Goal: Information Seeking & Learning: Find contact information

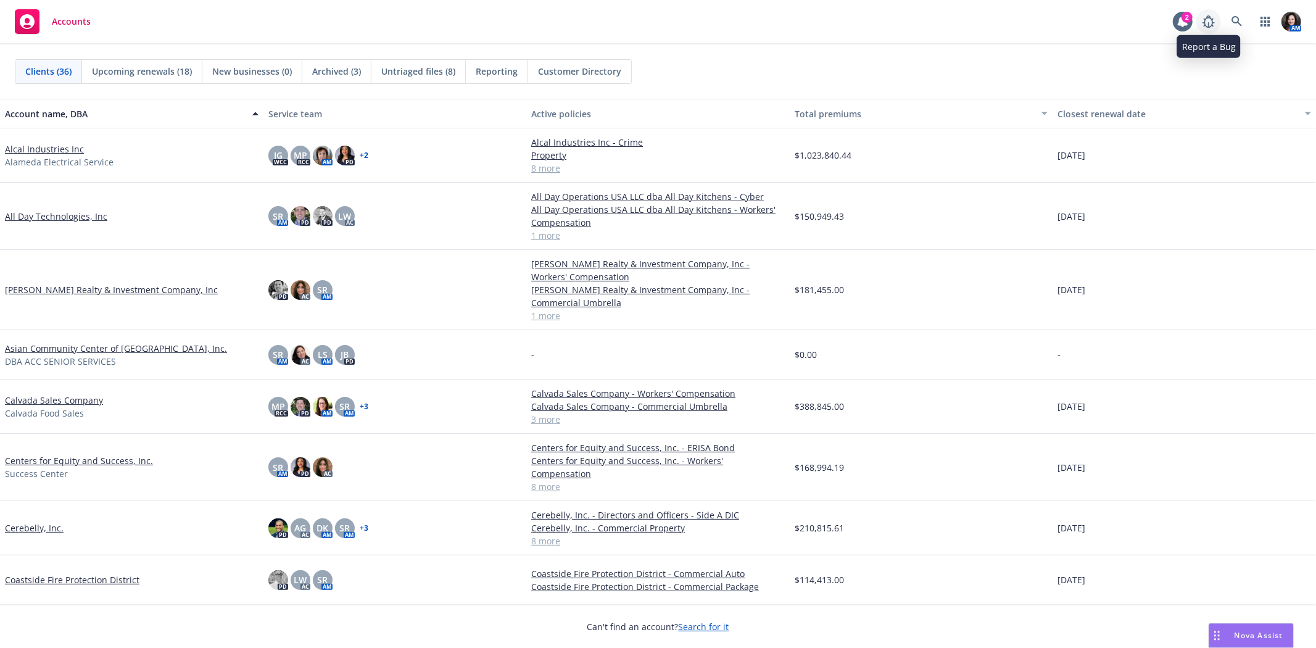
click at [1206, 22] on icon at bounding box center [1208, 21] width 15 height 15
